Goal: Task Accomplishment & Management: Manage account settings

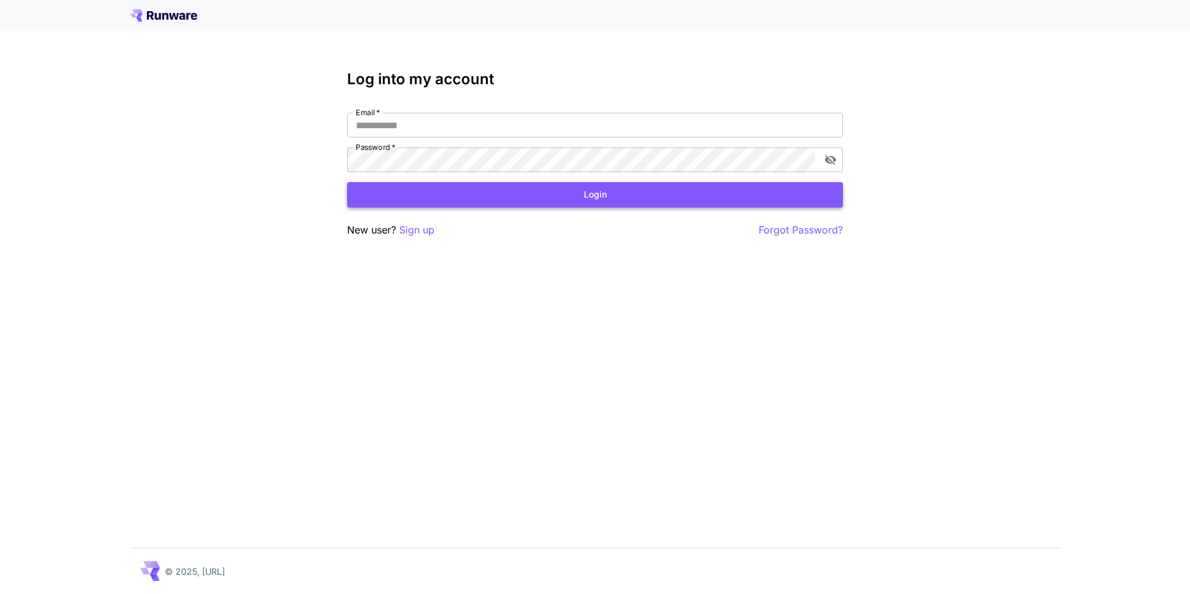
type input "**********"
click at [658, 188] on button "Login" at bounding box center [595, 194] width 496 height 25
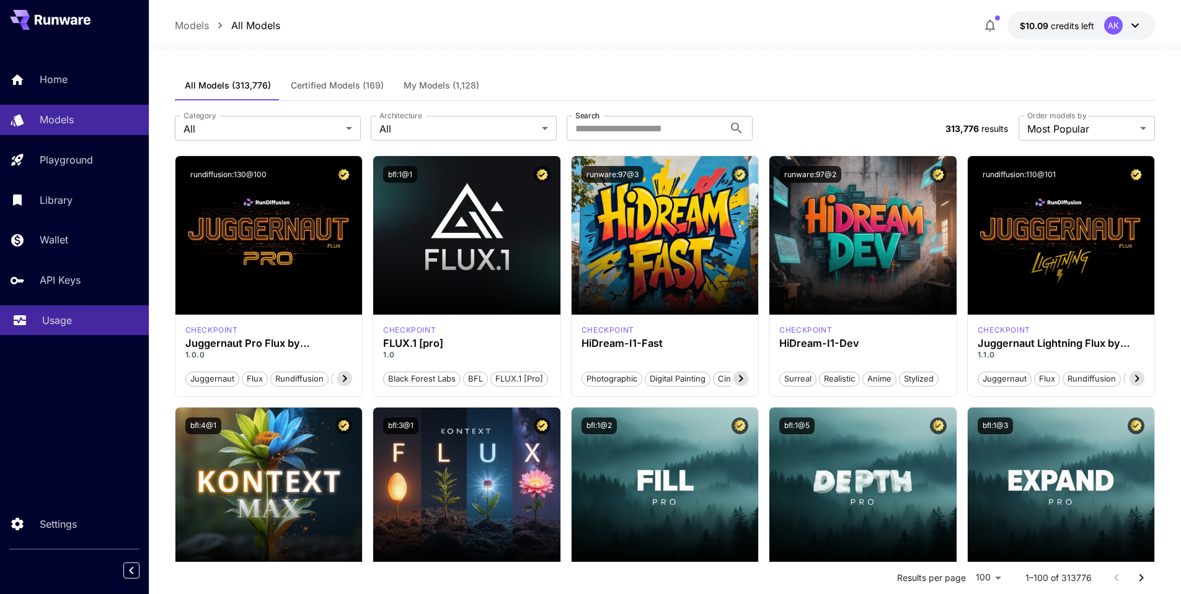
click at [50, 322] on p "Usage" at bounding box center [57, 320] width 30 height 15
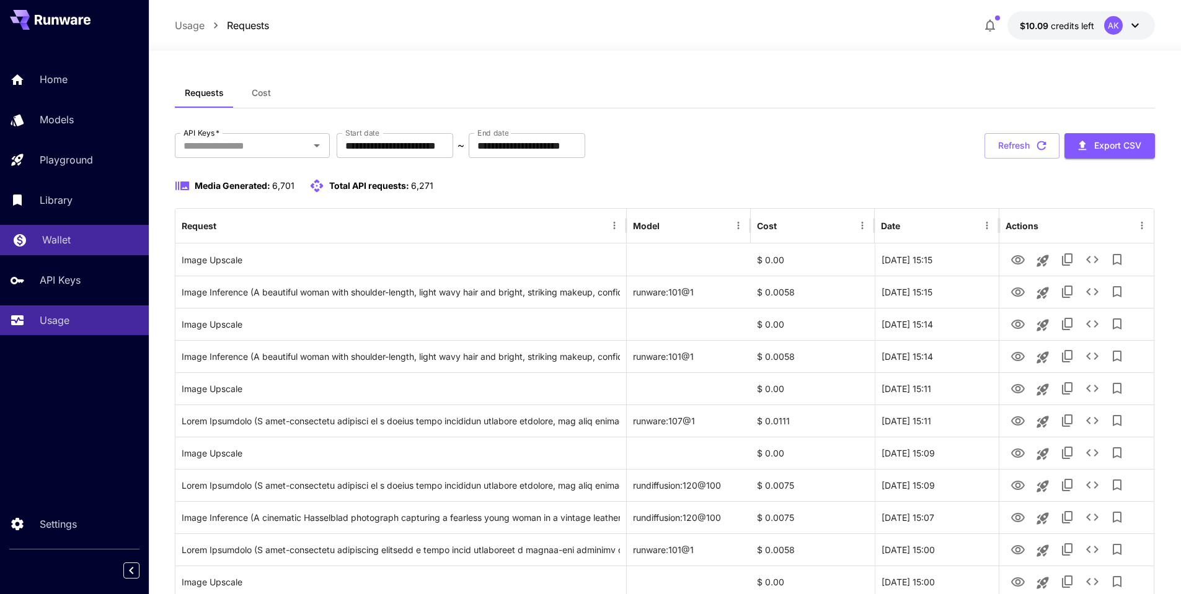
click at [55, 247] on p "Wallet" at bounding box center [56, 239] width 29 height 15
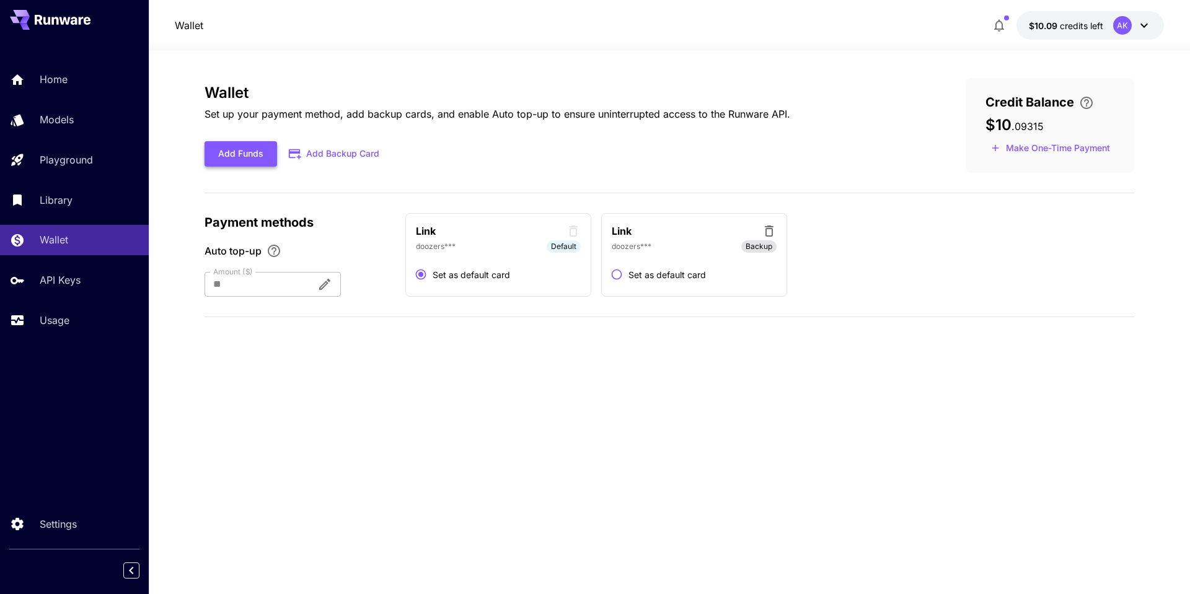
click at [254, 154] on button "Add Funds" at bounding box center [241, 153] width 73 height 25
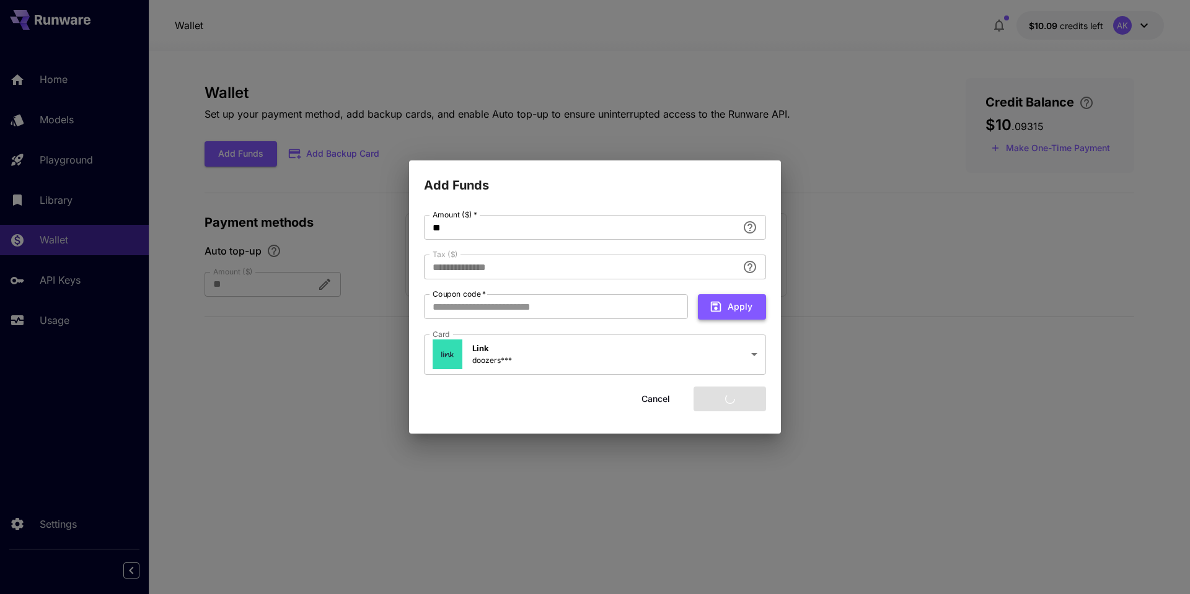
type input "****"
click at [735, 398] on button "Add funds" at bounding box center [729, 399] width 73 height 25
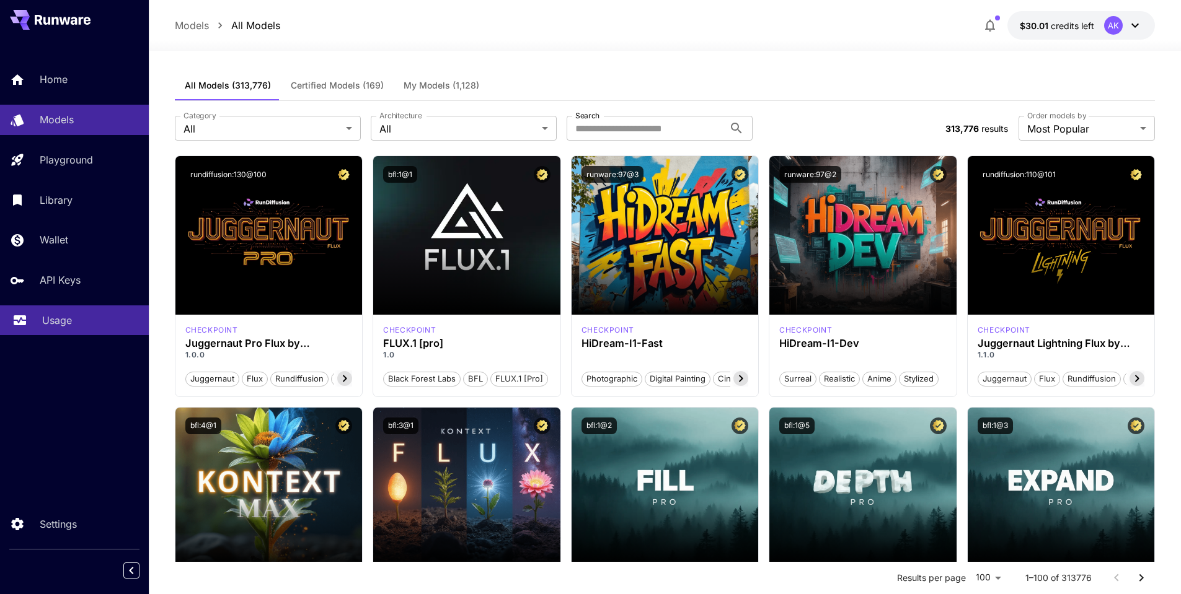
click at [53, 321] on p "Usage" at bounding box center [57, 320] width 30 height 15
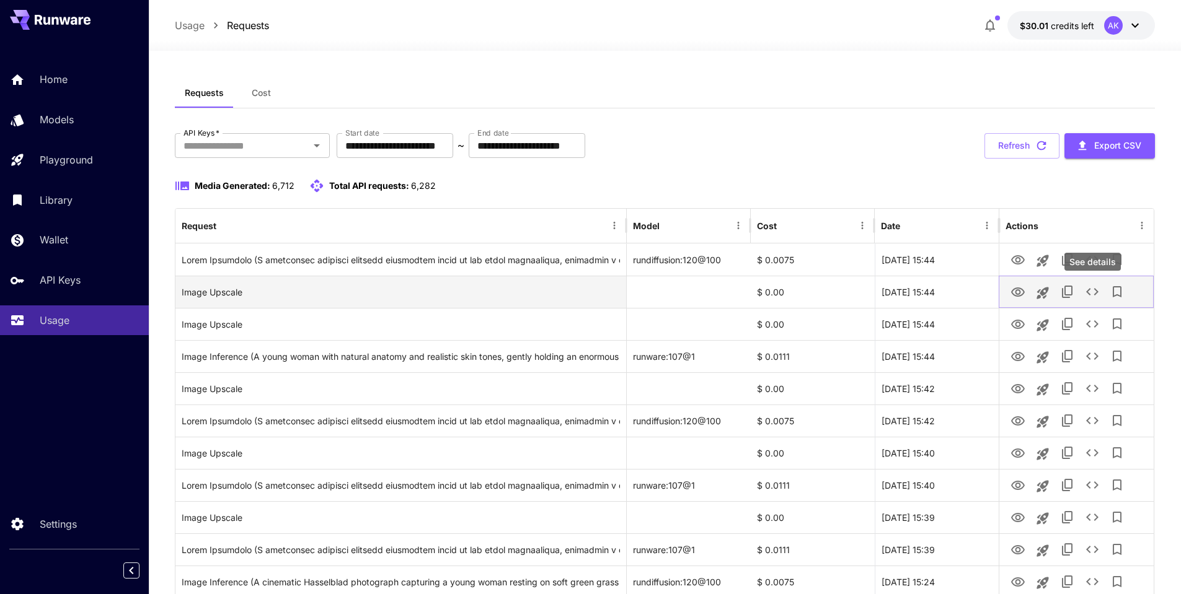
click at [1088, 295] on icon "See details" at bounding box center [1092, 291] width 15 height 15
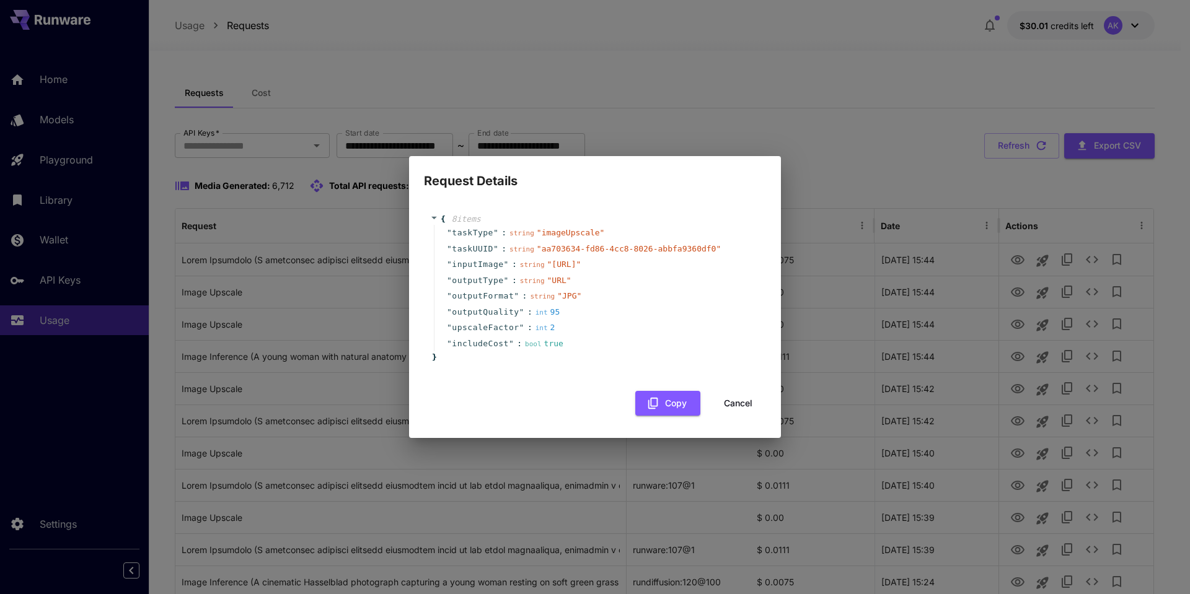
drag, startPoint x: 735, startPoint y: 418, endPoint x: 1036, endPoint y: 368, distance: 304.8
click at [735, 416] on button "Cancel" at bounding box center [738, 403] width 56 height 25
